Goal: Obtain resource: Obtain resource

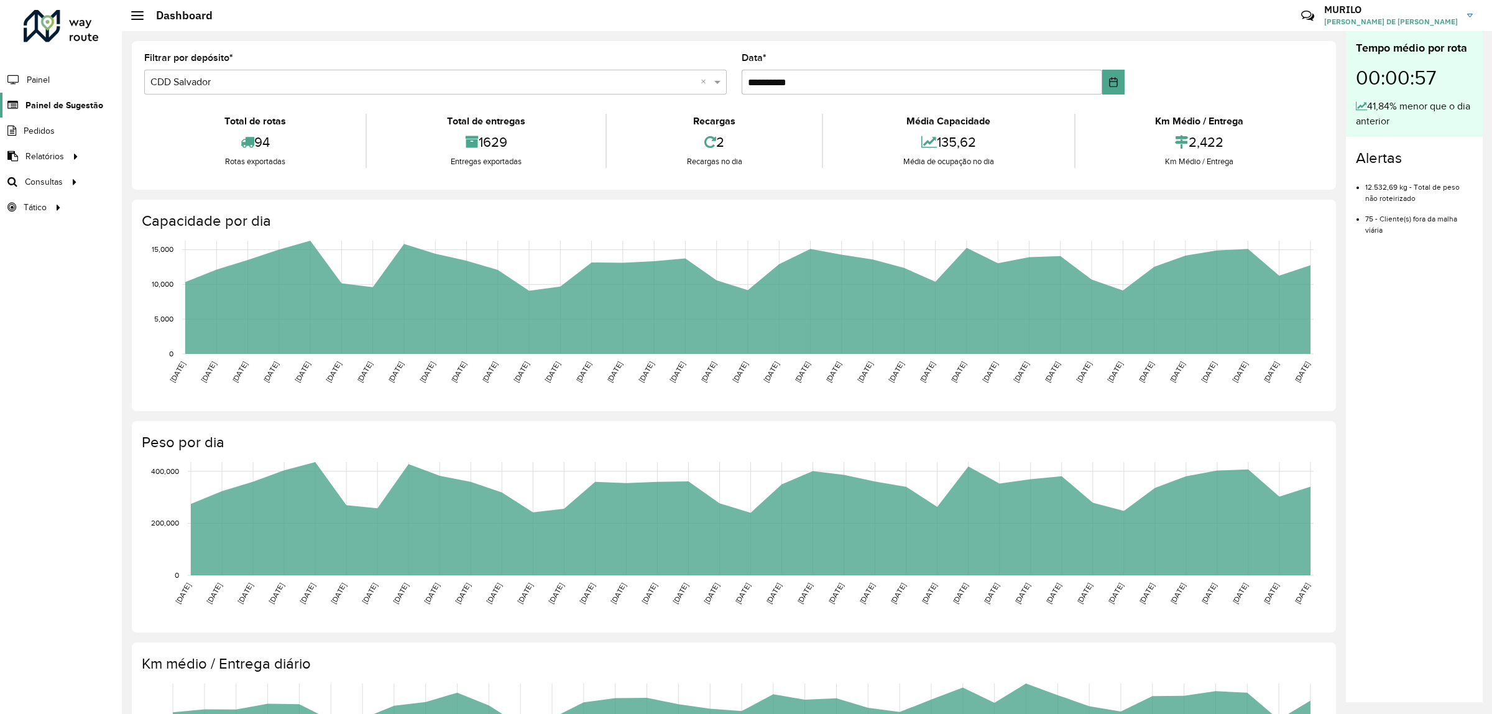
click at [62, 103] on span "Painel de Sugestão" at bounding box center [64, 105] width 78 height 13
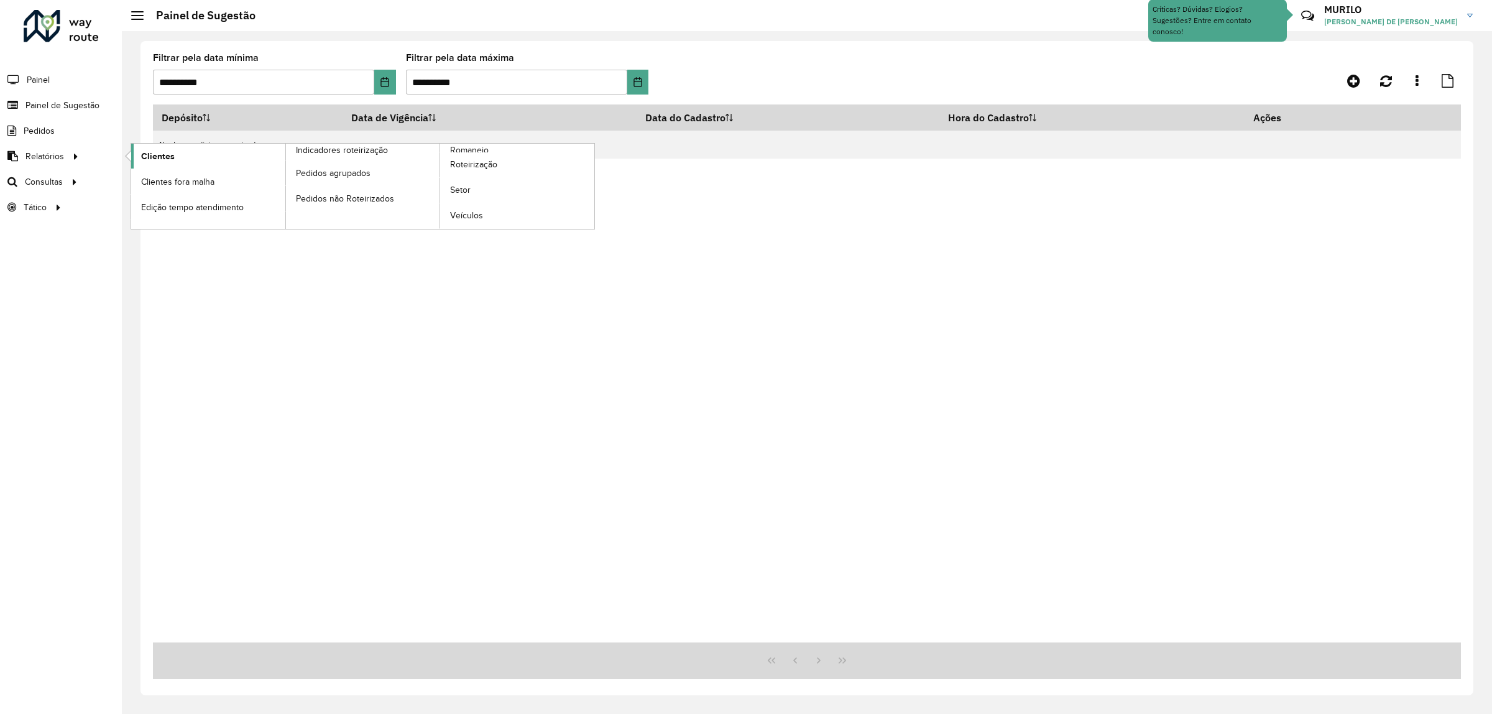
click at [235, 163] on link "Clientes" at bounding box center [208, 156] width 154 height 25
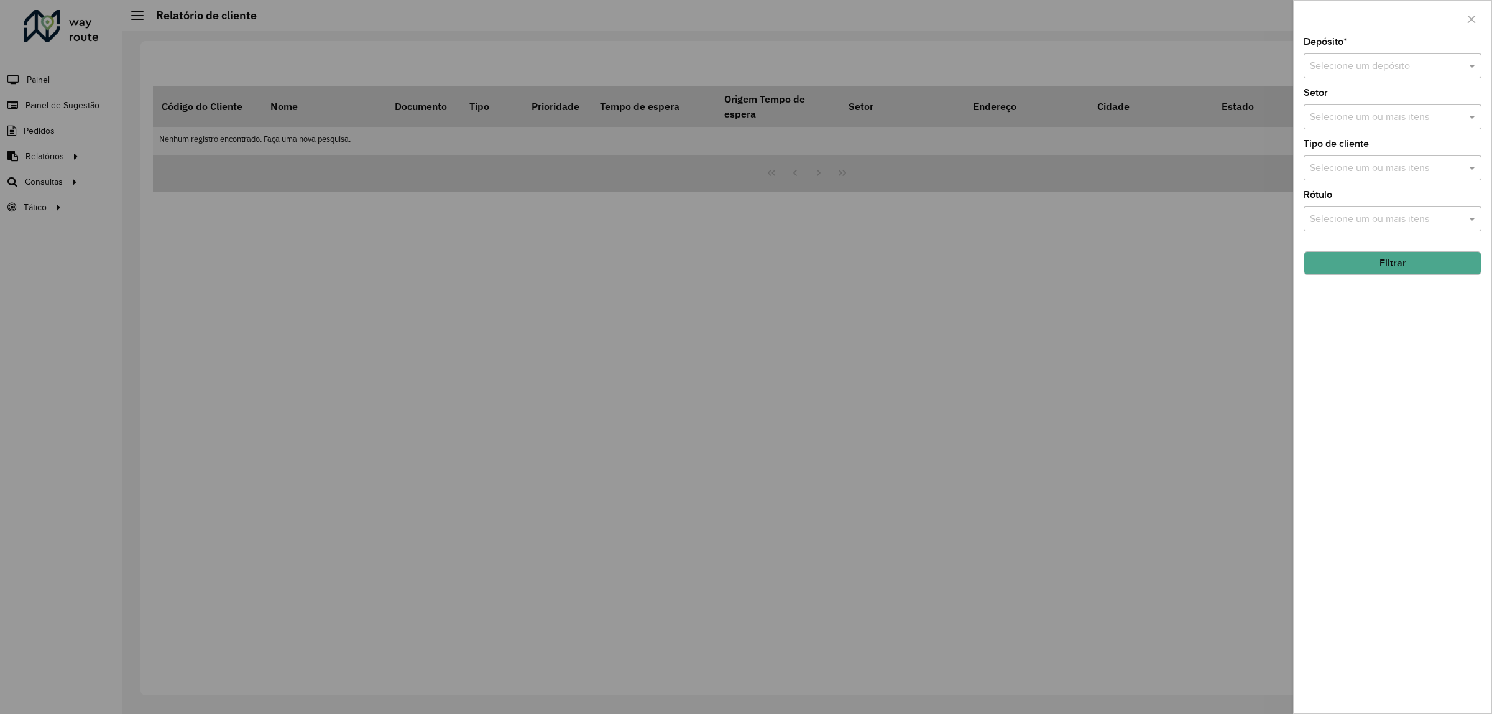
click at [821, 255] on div at bounding box center [746, 357] width 1492 height 714
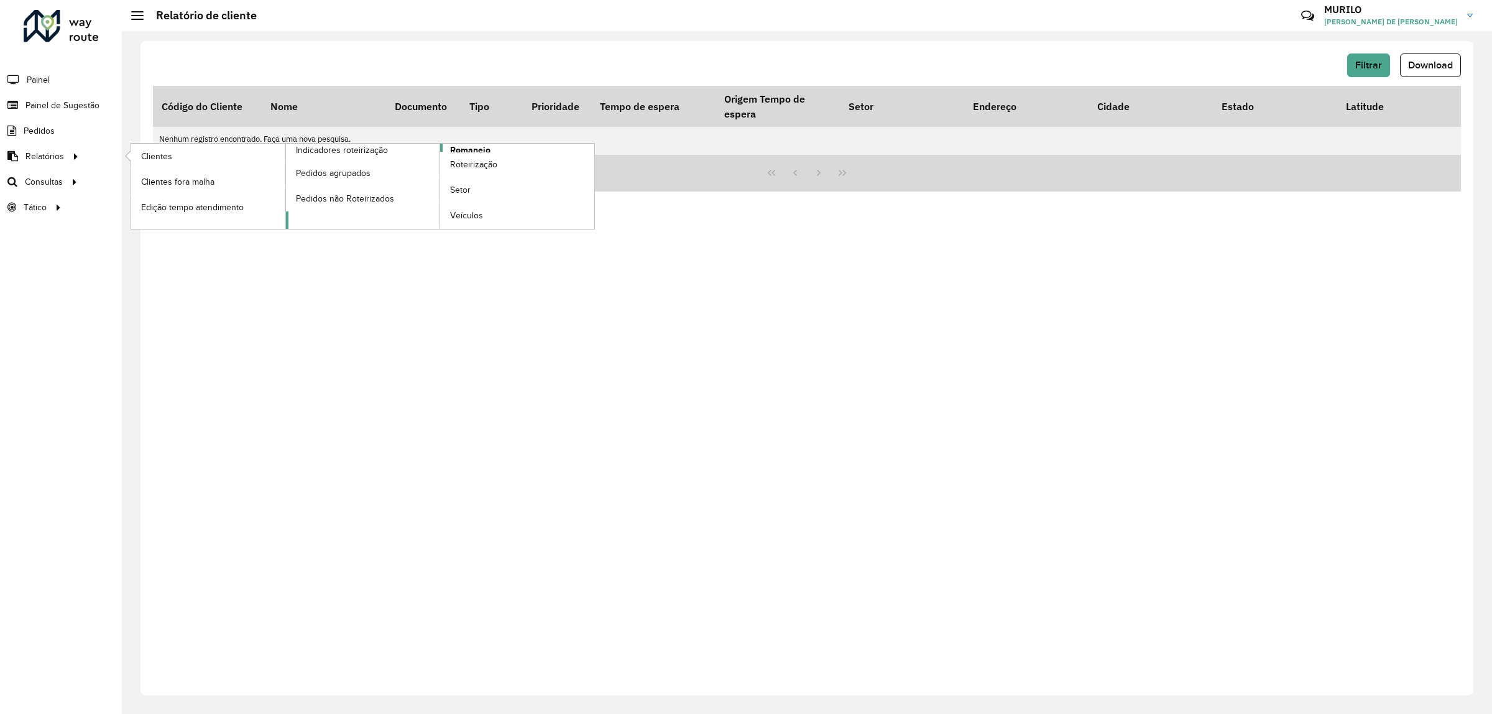
click at [476, 147] on span "Romaneio" at bounding box center [470, 150] width 40 height 13
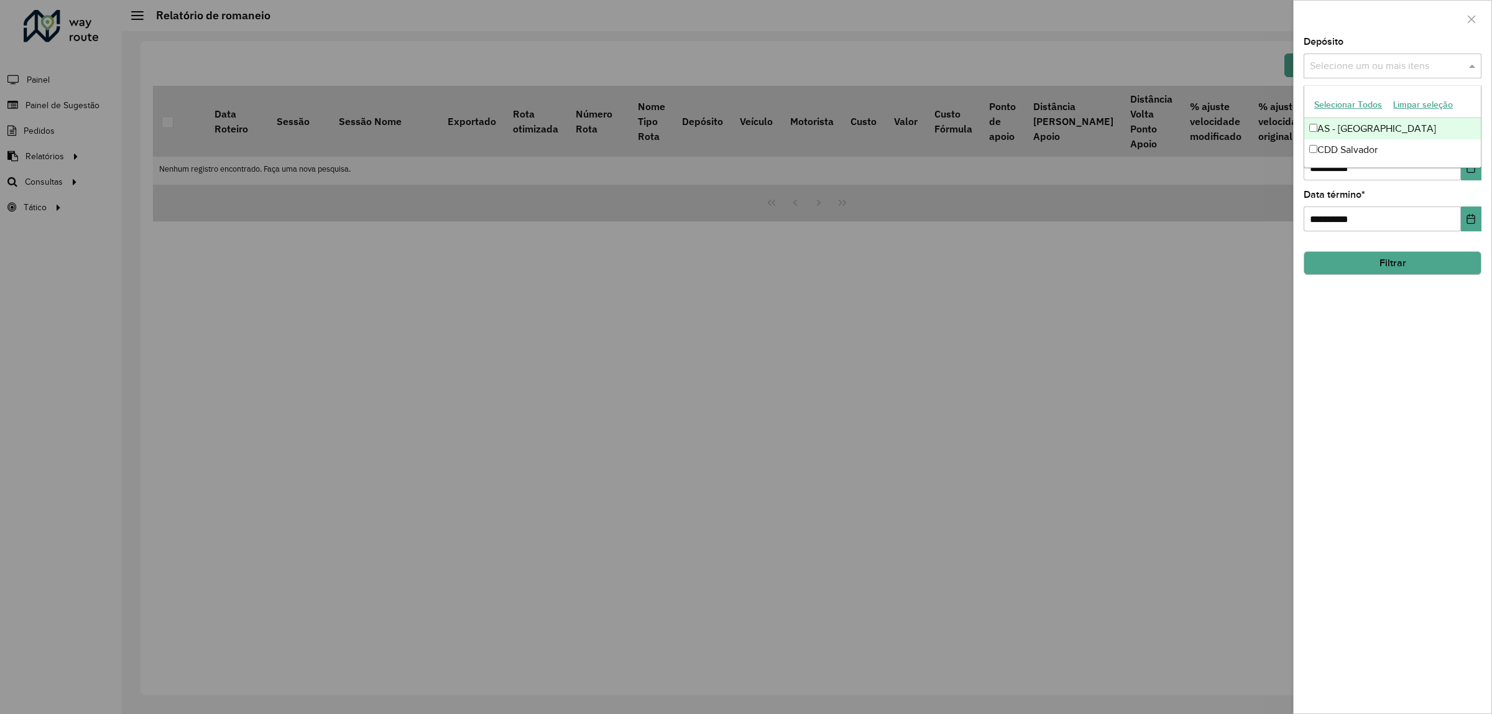
click at [1403, 60] on input "text" at bounding box center [1386, 66] width 159 height 15
click at [1356, 154] on div "CDD Salvador" at bounding box center [1392, 149] width 177 height 21
drag, startPoint x: 1367, startPoint y: 389, endPoint x: 1373, endPoint y: 368, distance: 21.4
click at [1368, 389] on div "**********" at bounding box center [1393, 375] width 198 height 676
click at [1411, 129] on div "Selecione um ou mais itens" at bounding box center [1393, 116] width 178 height 25
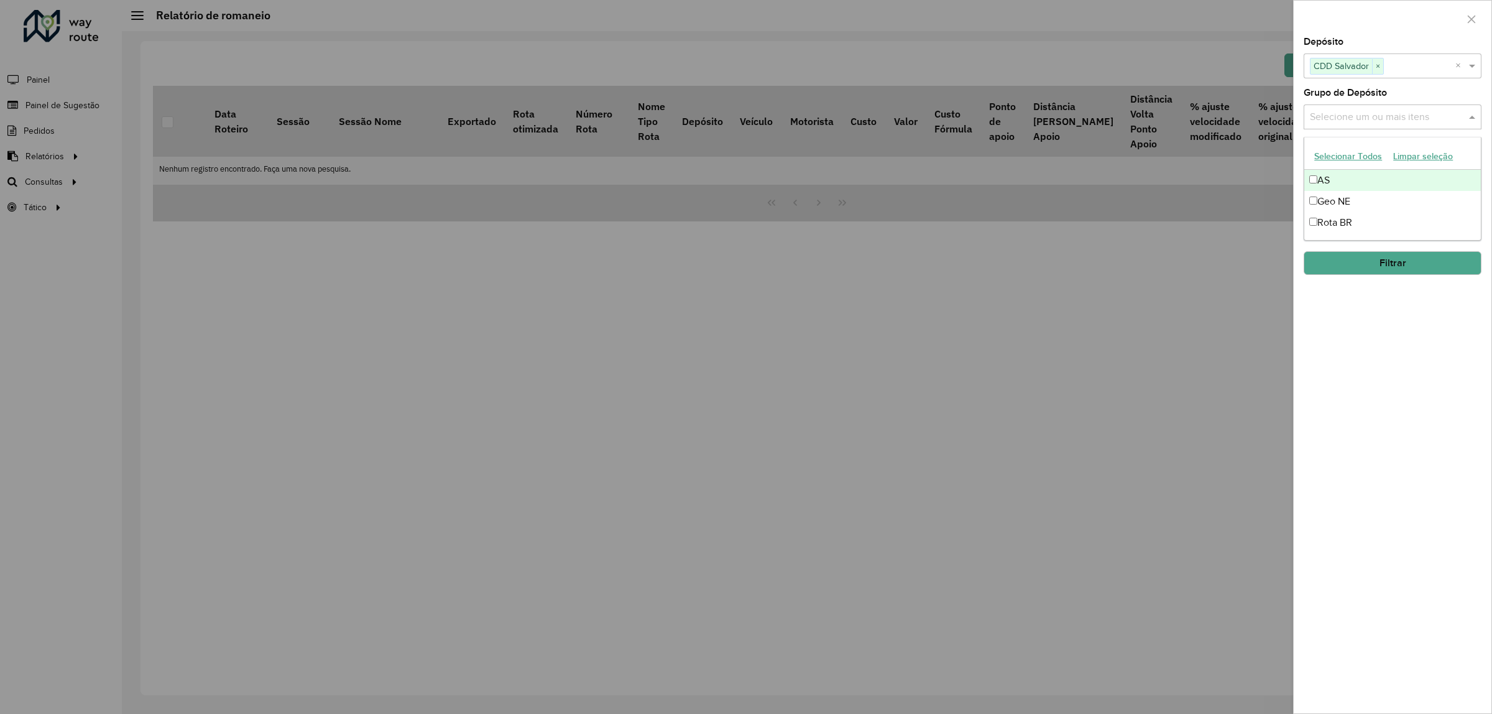
click at [1416, 123] on input "text" at bounding box center [1386, 117] width 159 height 15
click at [1421, 113] on input "text" at bounding box center [1386, 117] width 159 height 15
click at [1473, 114] on span at bounding box center [1474, 116] width 16 height 15
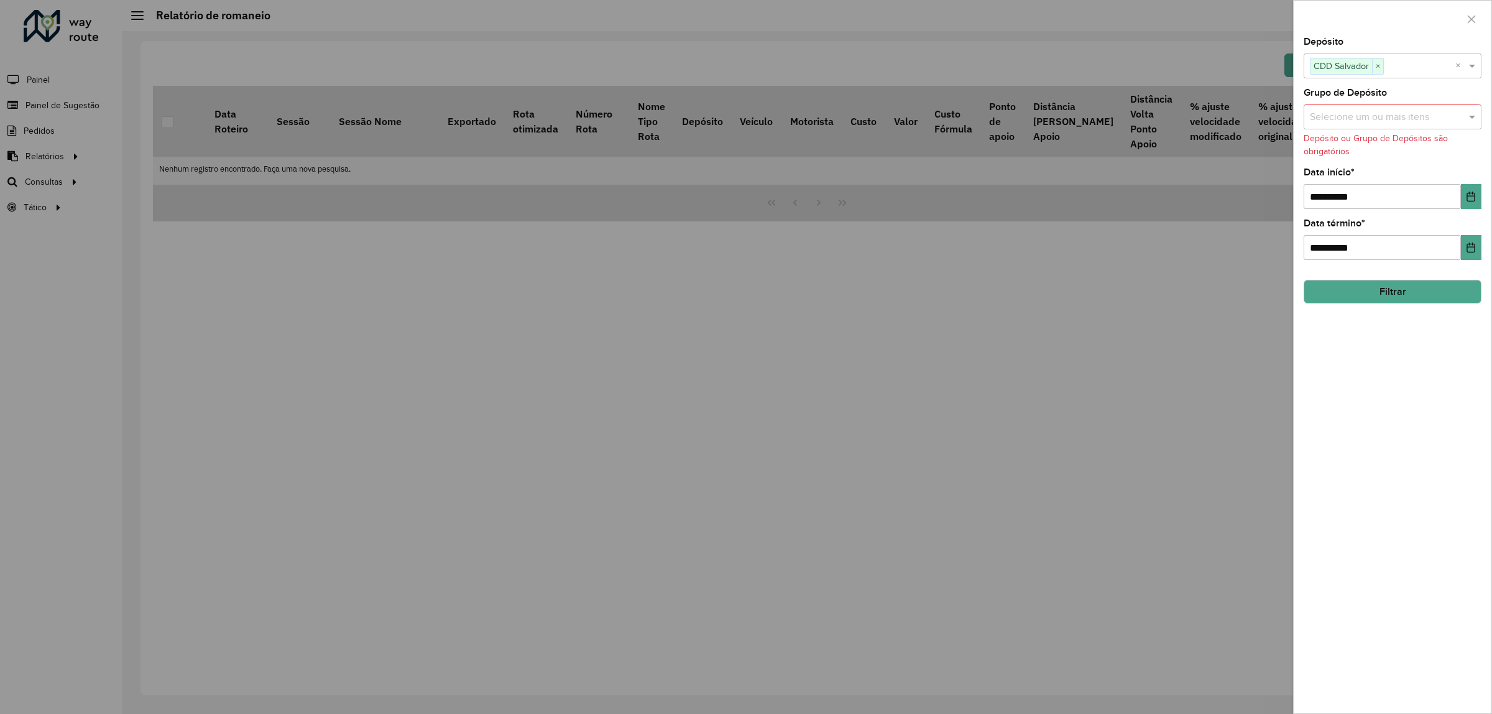
click at [1416, 288] on button "Filtrar" at bounding box center [1393, 292] width 178 height 24
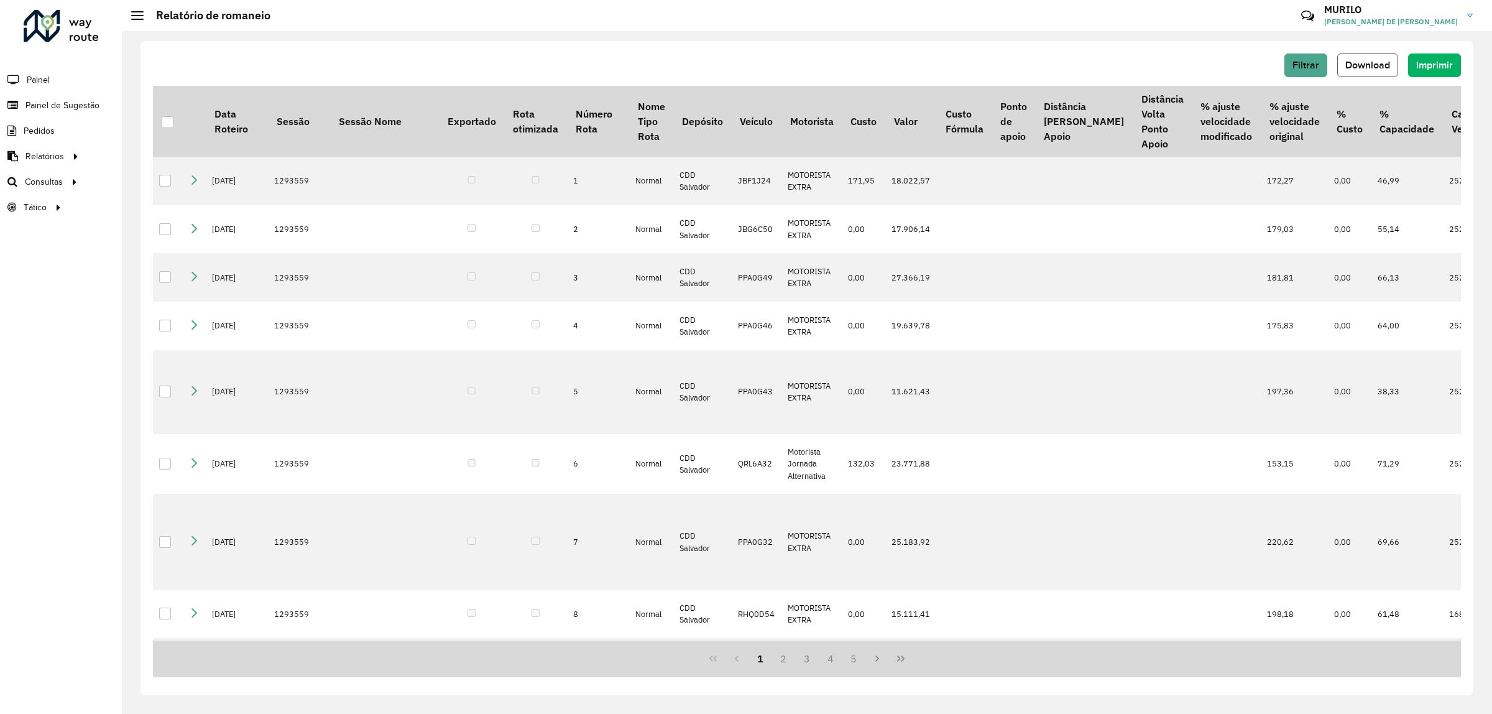
click at [1344, 57] on button "Download" at bounding box center [1367, 65] width 61 height 24
click at [1309, 76] on button "Filtrar" at bounding box center [1305, 65] width 43 height 24
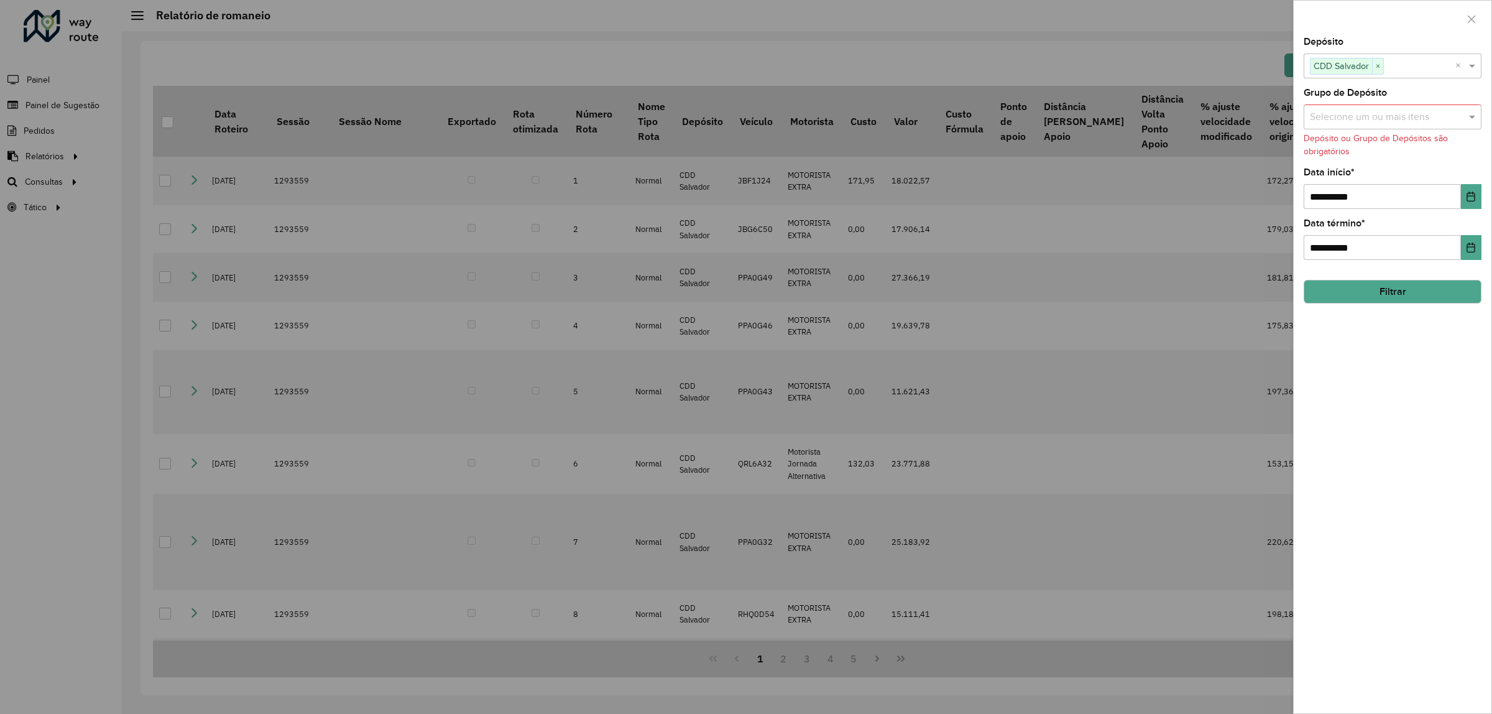
click at [1406, 119] on input "text" at bounding box center [1386, 117] width 159 height 15
click at [1465, 490] on div "**********" at bounding box center [1393, 375] width 198 height 676
click at [1017, 356] on div at bounding box center [746, 357] width 1492 height 714
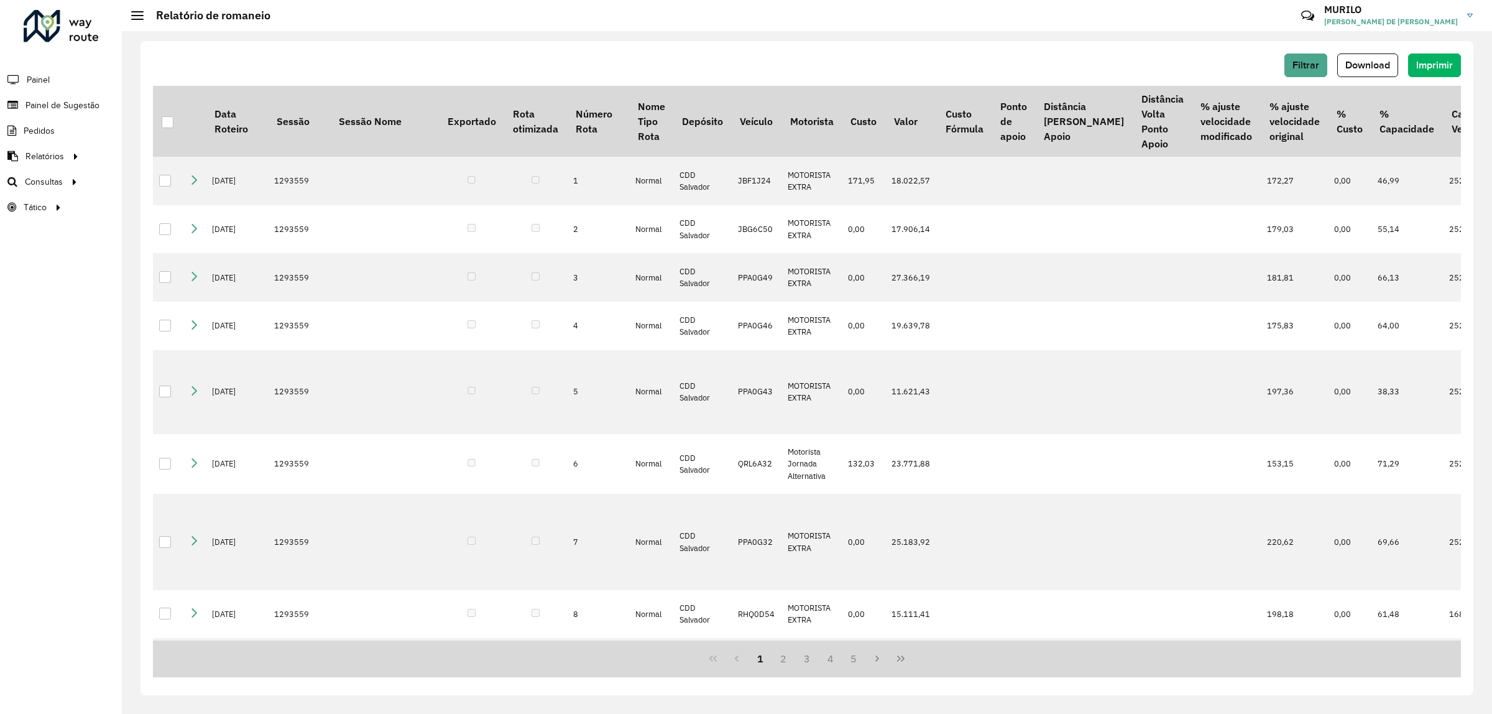
click at [1276, 68] on div "Filtrar Download Imprimir" at bounding box center [807, 65] width 1308 height 24
click at [1294, 65] on span "Filtrar" at bounding box center [1306, 65] width 27 height 11
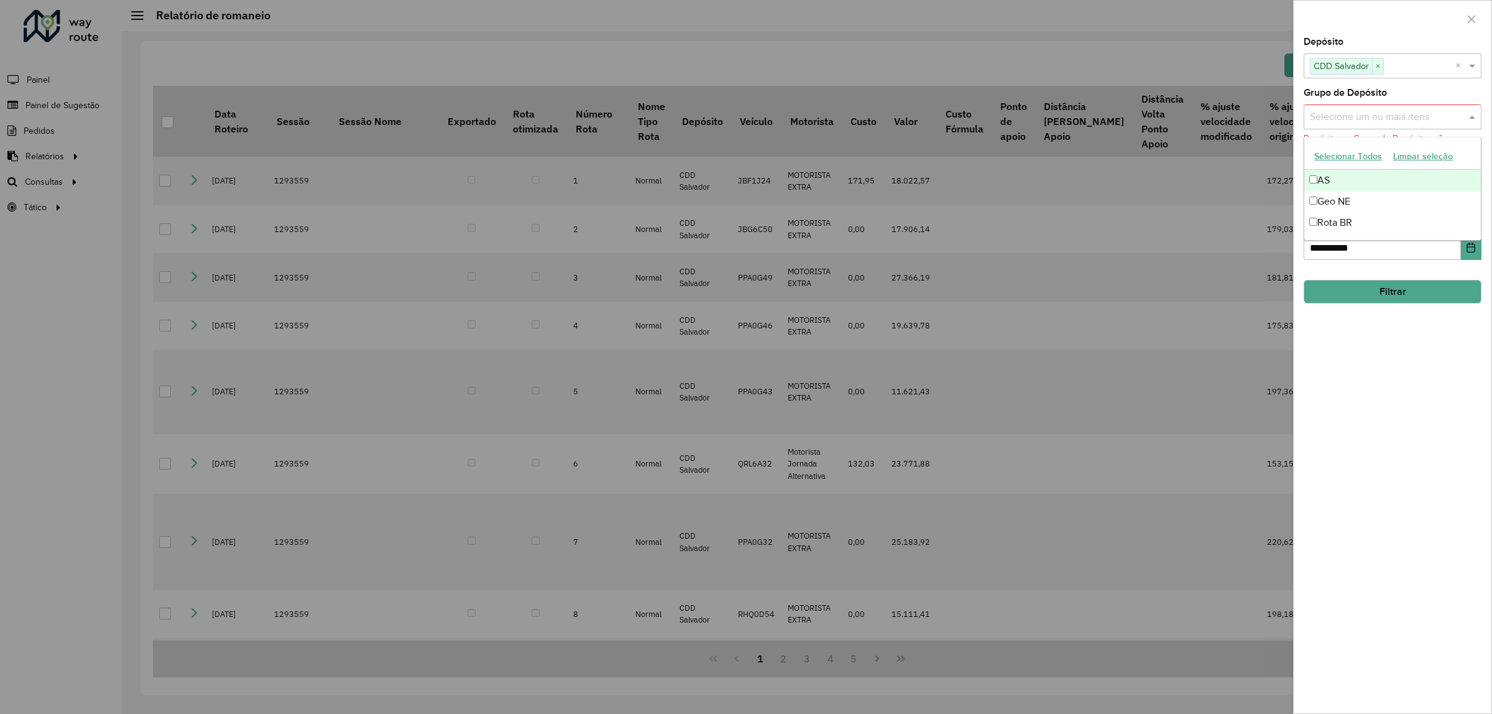
click at [1353, 126] on div "Selecione um ou mais itens" at bounding box center [1393, 116] width 178 height 25
click at [1353, 216] on div "Rota BR" at bounding box center [1392, 222] width 177 height 21
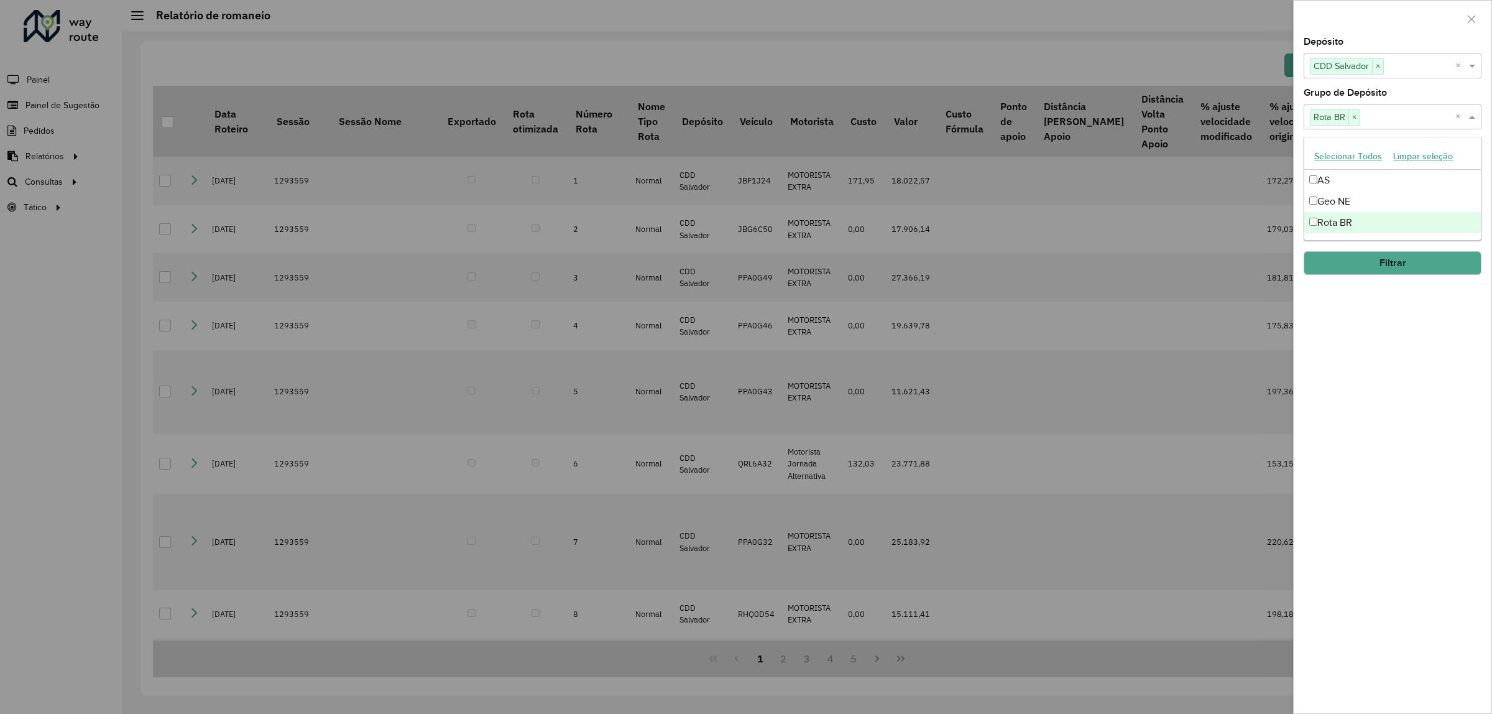
click at [1403, 266] on button "Filtrar" at bounding box center [1393, 263] width 178 height 24
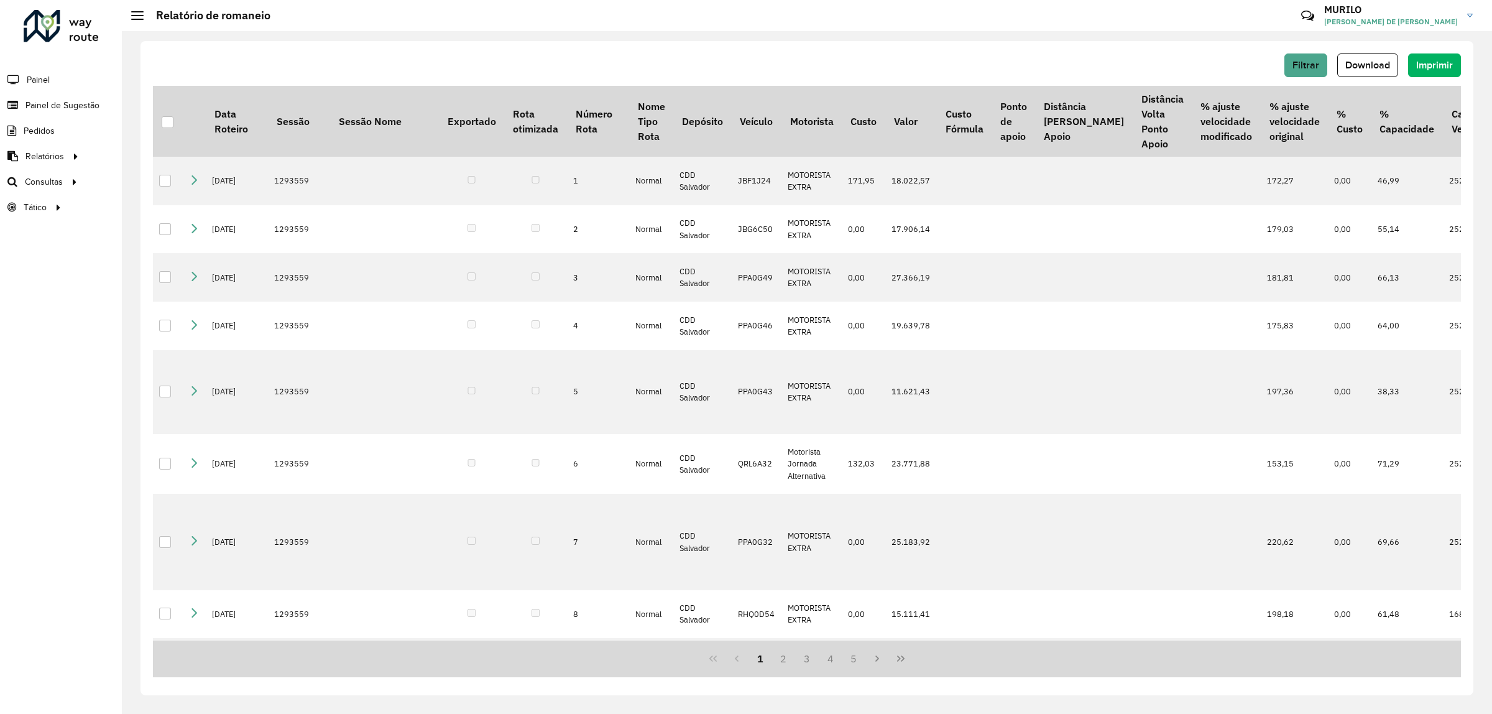
drag, startPoint x: 829, startPoint y: 642, endPoint x: 724, endPoint y: 645, distance: 104.5
click at [726, 645] on div "1 2 3 4 5" at bounding box center [807, 658] width 1308 height 37
click at [1386, 60] on span "Download" at bounding box center [1367, 65] width 45 height 11
